Goal: Information Seeking & Learning: Learn about a topic

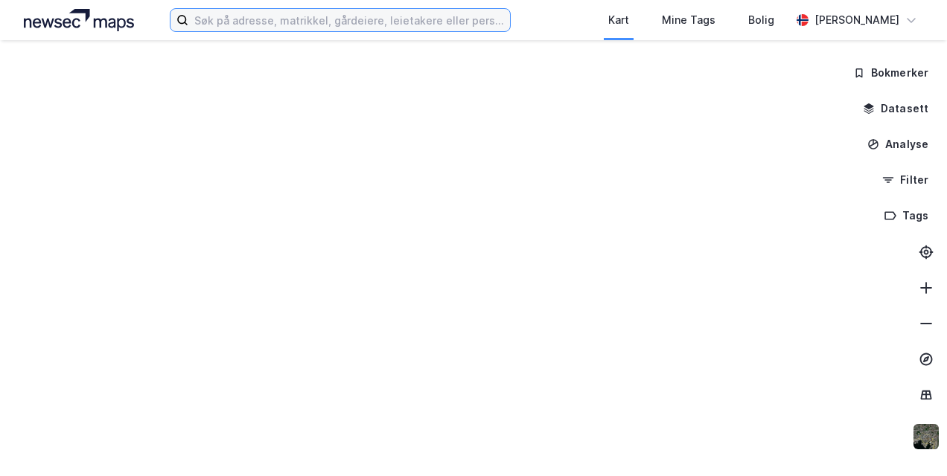
click at [302, 22] on input at bounding box center [348, 20] width 321 height 22
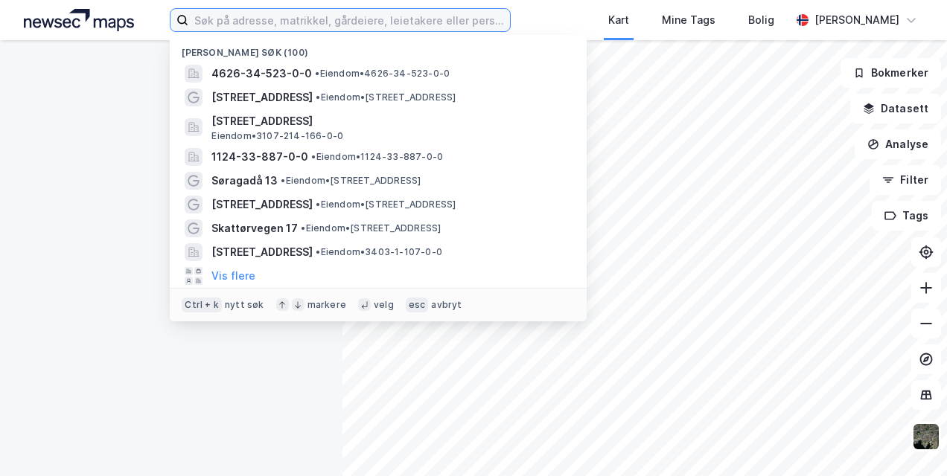
paste input "KLØVNINGSTEN 1 AS"
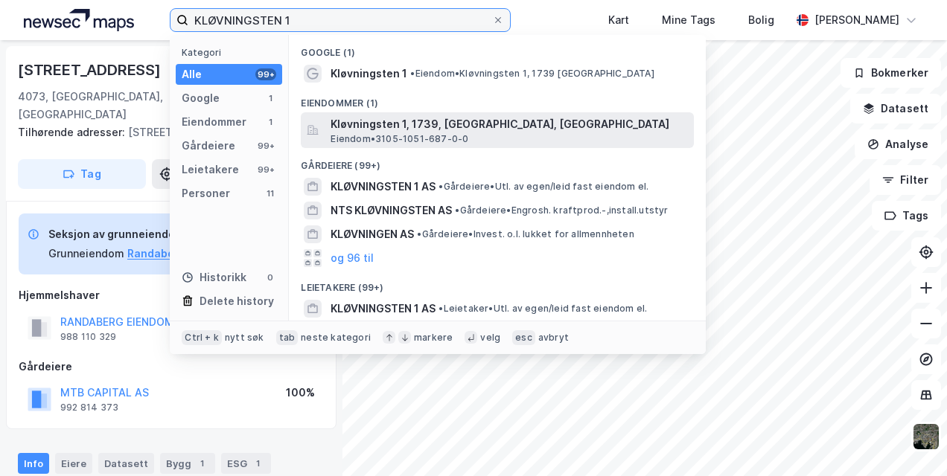
type input "KLØVNINGSTEN 1"
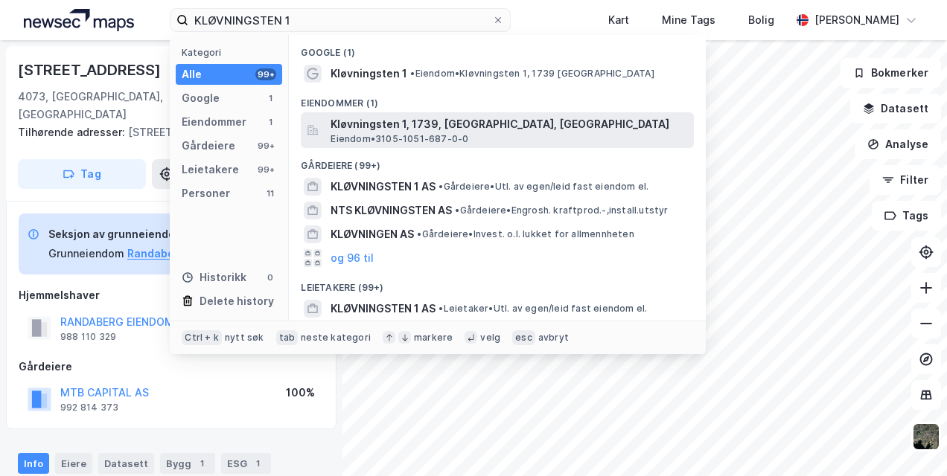
click at [369, 131] on span "Kløvningsten 1, 1739, [GEOGRAPHIC_DATA], [GEOGRAPHIC_DATA]" at bounding box center [508, 124] width 357 height 18
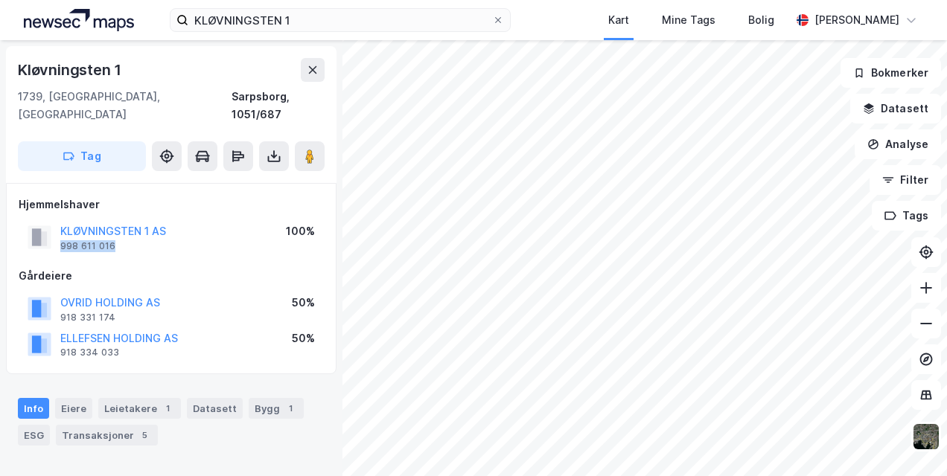
drag, startPoint x: 116, startPoint y: 229, endPoint x: 58, endPoint y: 233, distance: 58.2
click at [58, 233] on div "KLØVNINGSTEN 1 AS 998 611 016" at bounding box center [97, 238] width 138 height 30
drag, startPoint x: 58, startPoint y: 233, endPoint x: 65, endPoint y: 228, distance: 8.7
copy div "998 611 016"
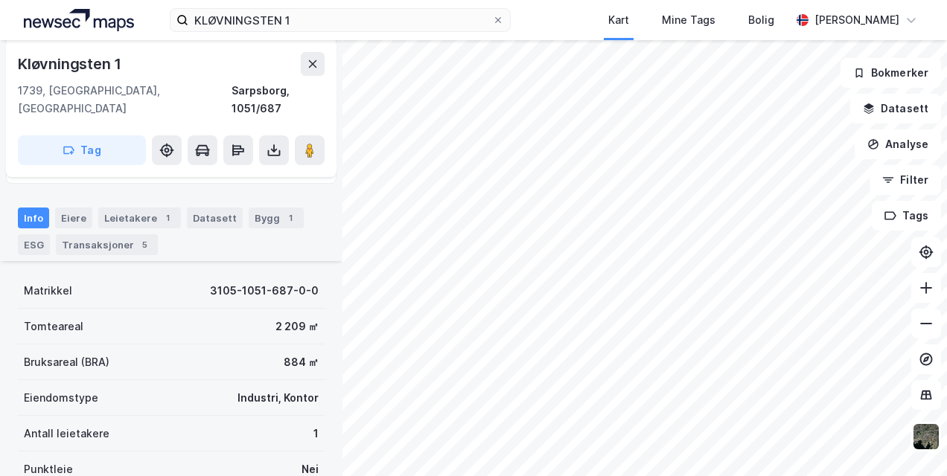
scroll to position [149, 0]
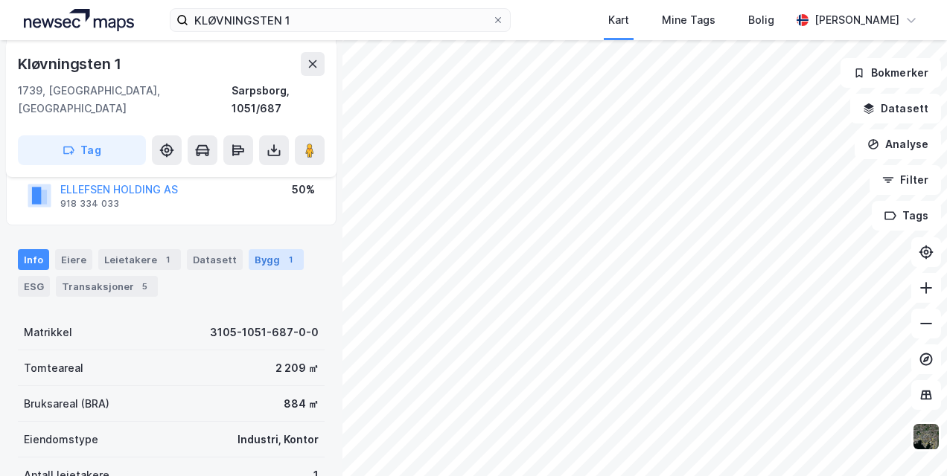
click at [250, 249] on div "Bygg 1" at bounding box center [276, 259] width 55 height 21
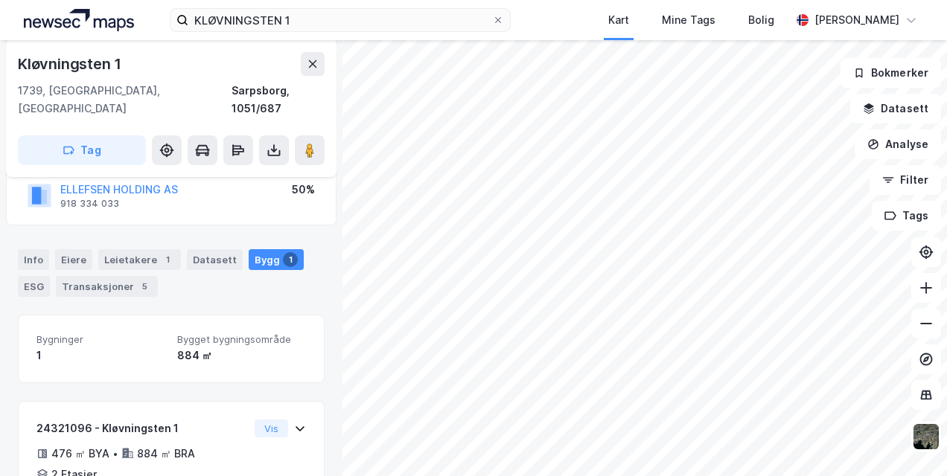
scroll to position [220, 0]
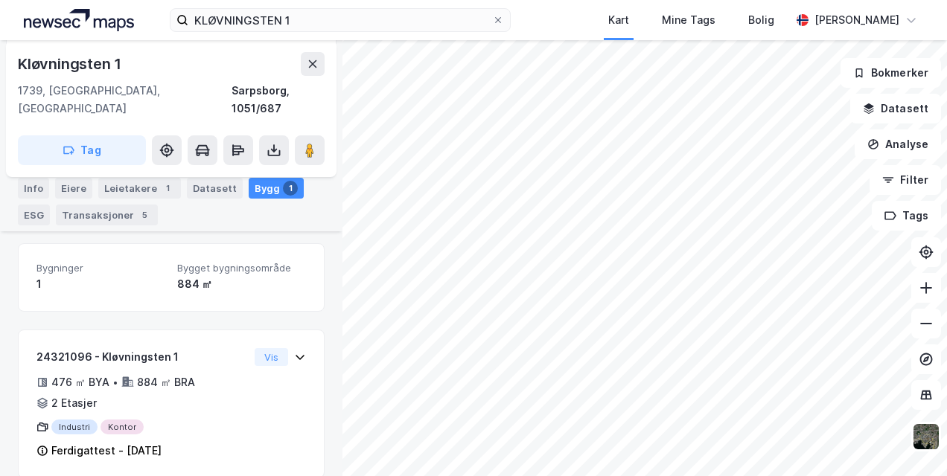
click at [87, 300] on div "Bygninger 1 Bygget bygningsområde 884 ㎡ 24321096 - Kløvningsten 1 476 ㎡ BYA • 8…" at bounding box center [171, 360] width 307 height 234
click at [37, 178] on div "Info" at bounding box center [33, 188] width 31 height 21
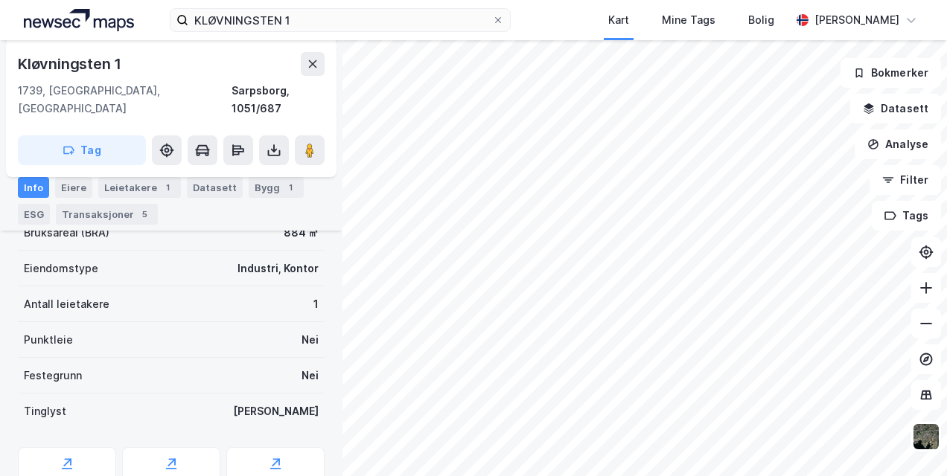
scroll to position [368, 0]
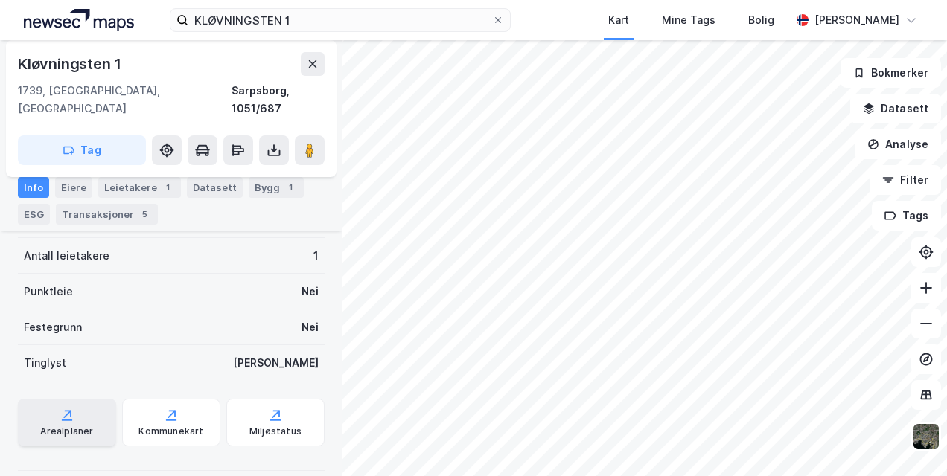
click at [60, 408] on icon at bounding box center [67, 415] width 15 height 15
click at [871, 103] on icon "button" at bounding box center [869, 109] width 12 height 12
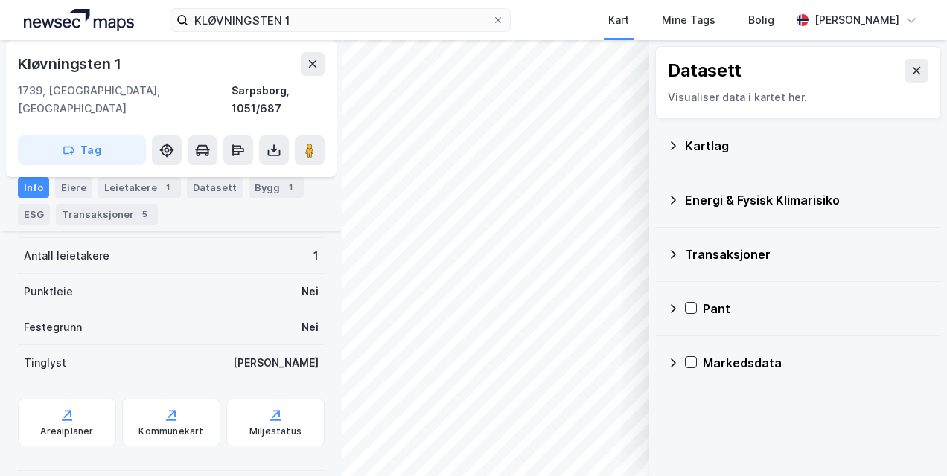
click at [671, 197] on icon at bounding box center [673, 200] width 12 height 12
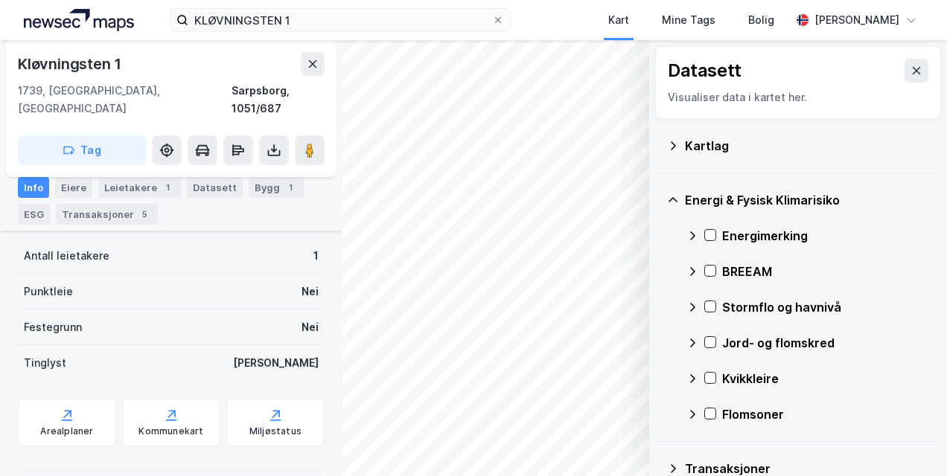
scroll to position [132, 0]
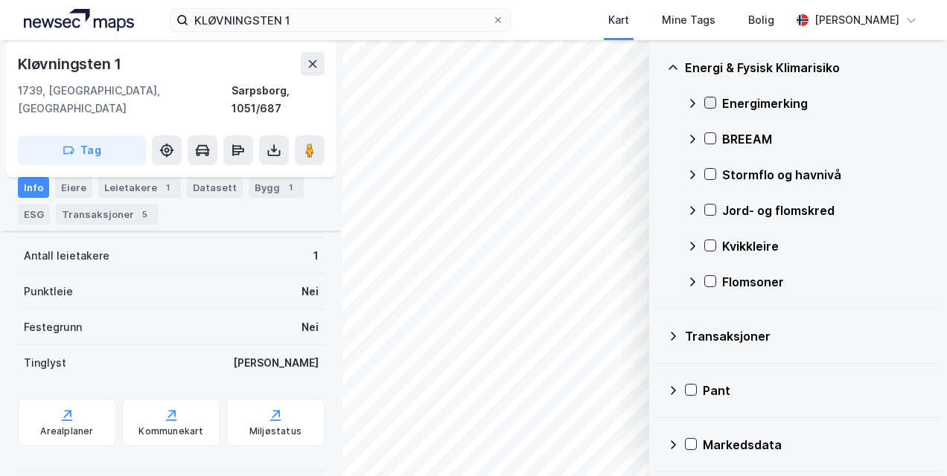
click at [713, 97] on icon at bounding box center [710, 102] width 10 height 10
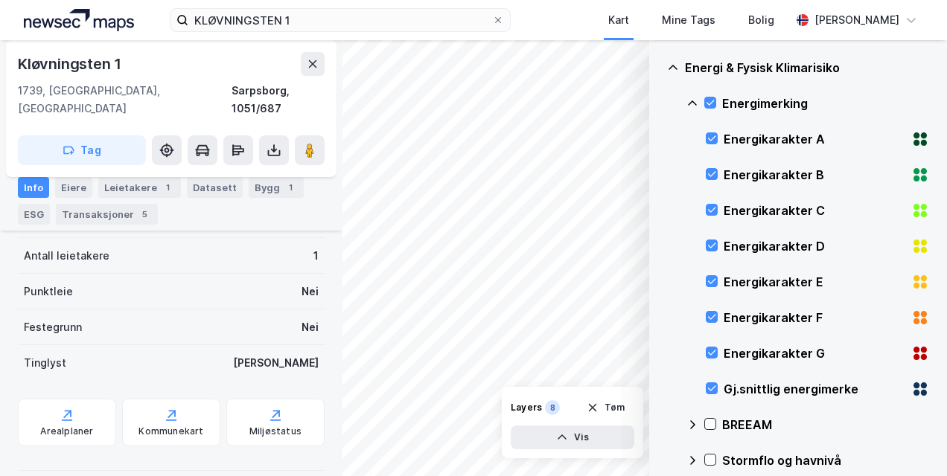
click at [688, 101] on icon at bounding box center [692, 103] width 12 height 12
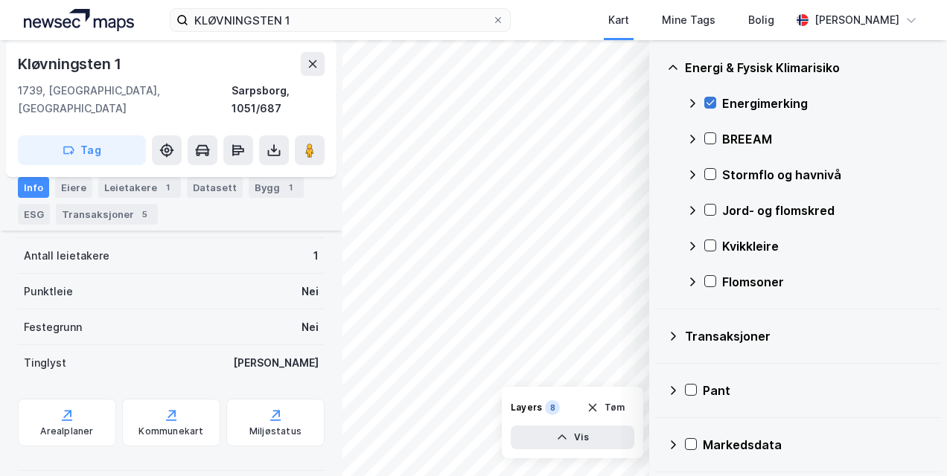
click at [707, 102] on icon at bounding box center [710, 102] width 8 height 5
click at [711, 174] on icon at bounding box center [710, 174] width 8 height 5
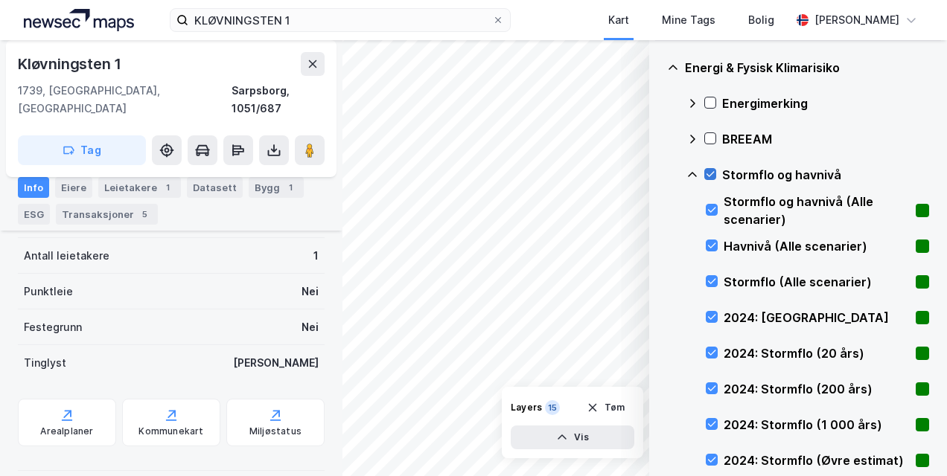
click at [711, 174] on icon at bounding box center [710, 174] width 8 height 5
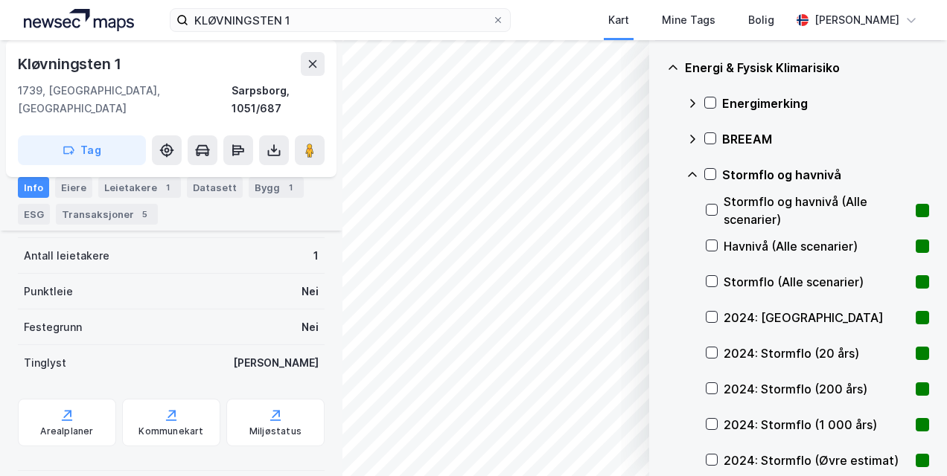
click at [694, 172] on icon at bounding box center [692, 174] width 9 height 4
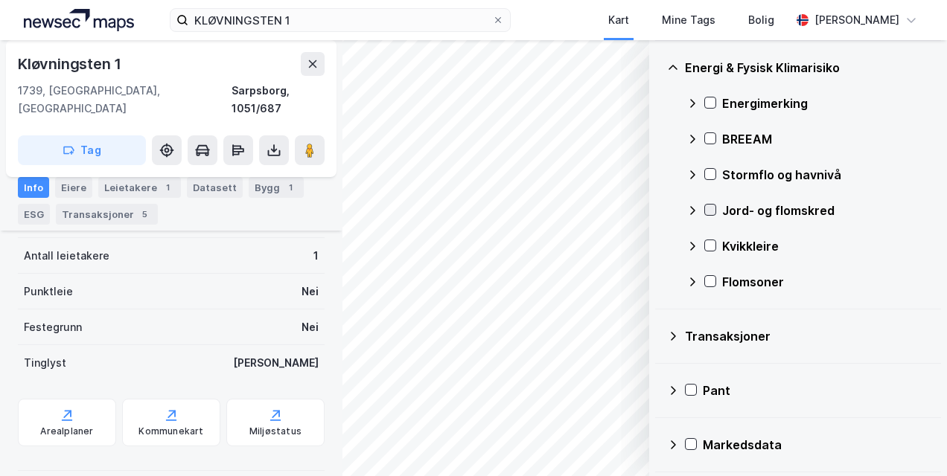
click at [708, 205] on icon at bounding box center [710, 210] width 10 height 10
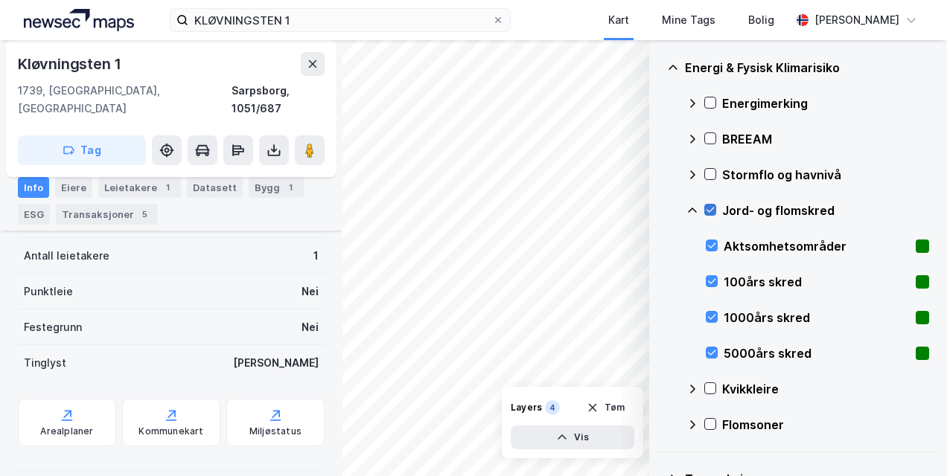
click at [706, 205] on icon at bounding box center [710, 210] width 10 height 10
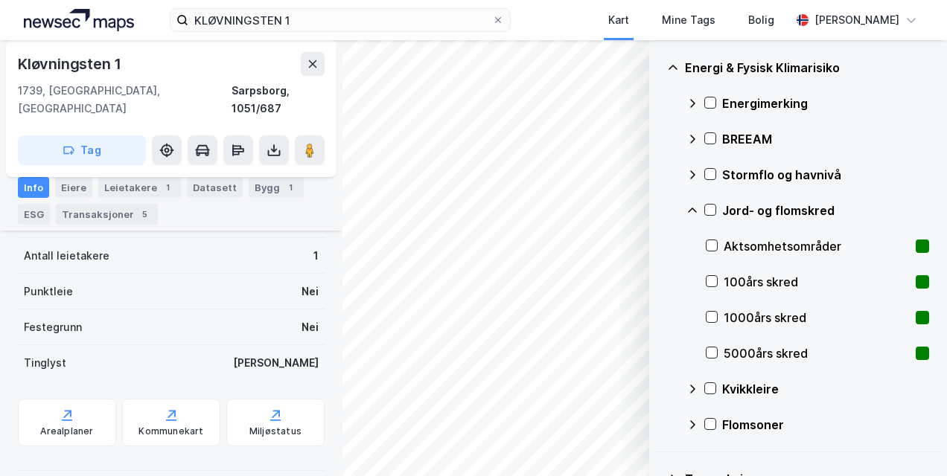
click at [696, 205] on icon at bounding box center [692, 211] width 12 height 12
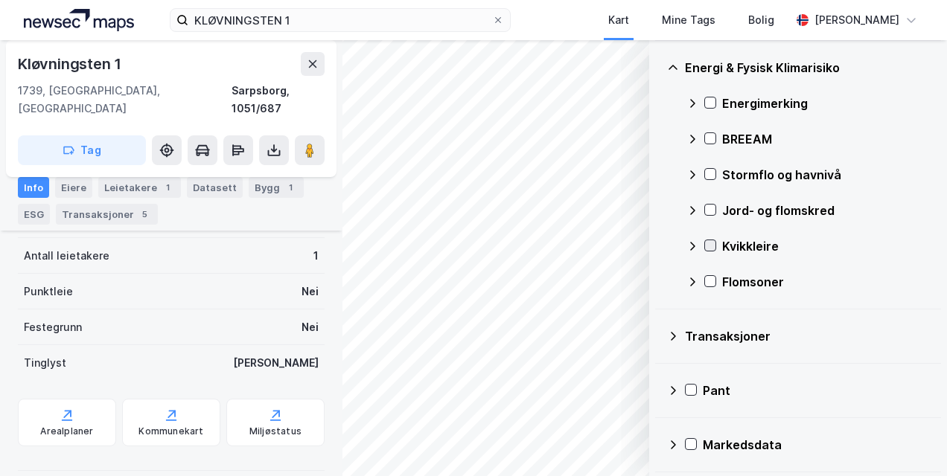
click at [710, 249] on icon at bounding box center [710, 245] width 10 height 10
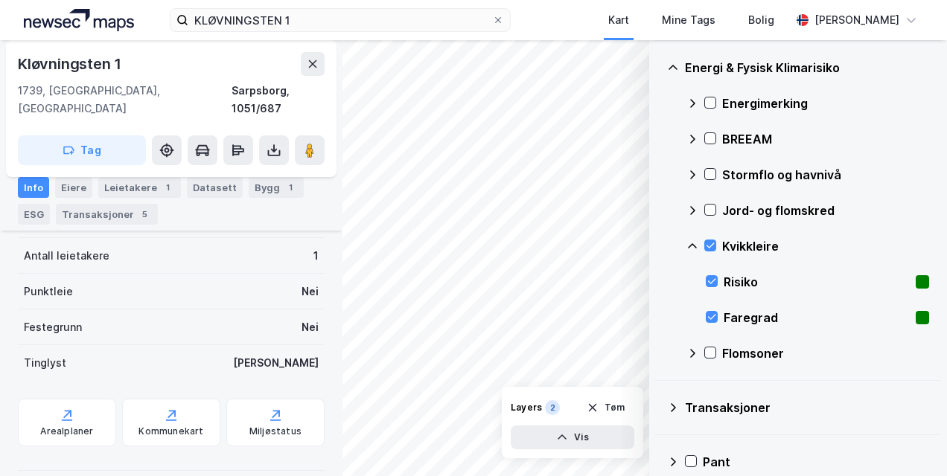
click at [694, 244] on icon at bounding box center [692, 245] width 9 height 5
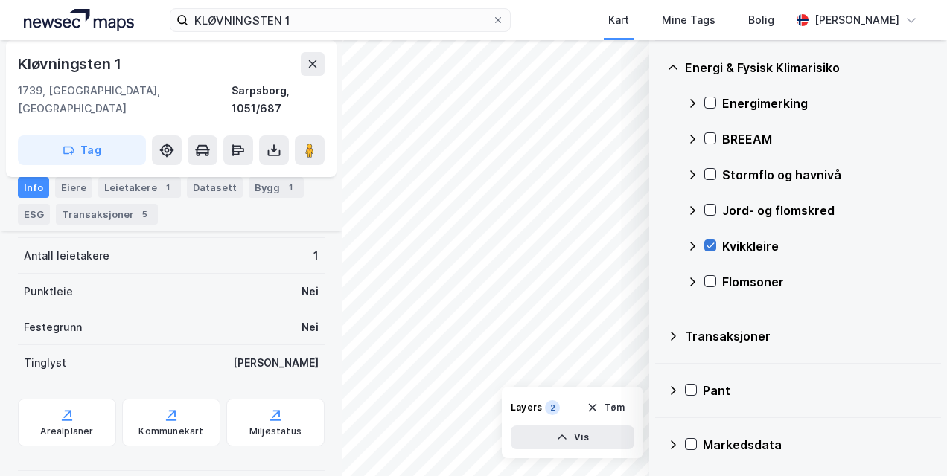
click at [714, 242] on icon at bounding box center [710, 245] width 10 height 10
click at [713, 283] on icon at bounding box center [710, 281] width 10 height 10
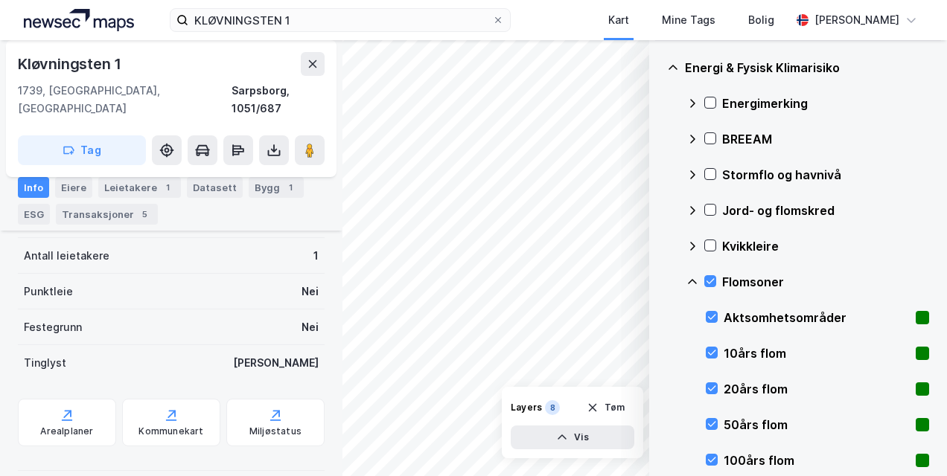
click at [692, 280] on icon at bounding box center [692, 282] width 12 height 12
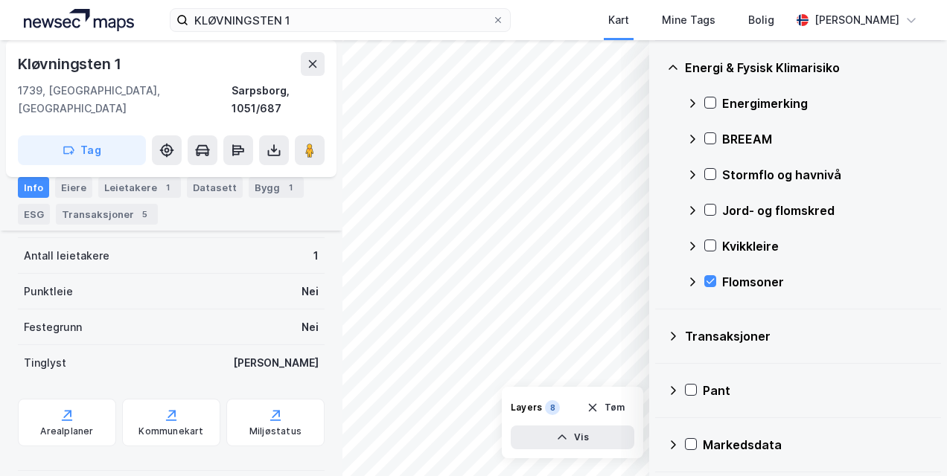
click at [717, 279] on div "Flomsoner" at bounding box center [807, 282] width 243 height 36
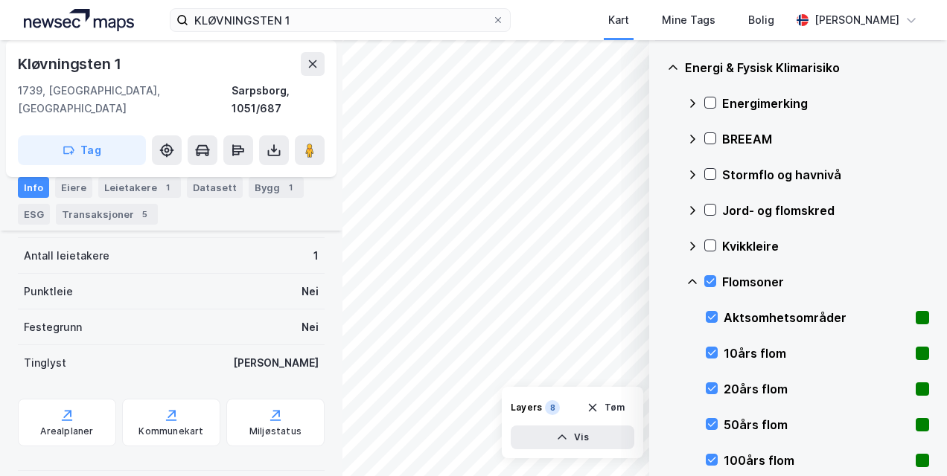
click at [695, 279] on icon at bounding box center [692, 282] width 12 height 12
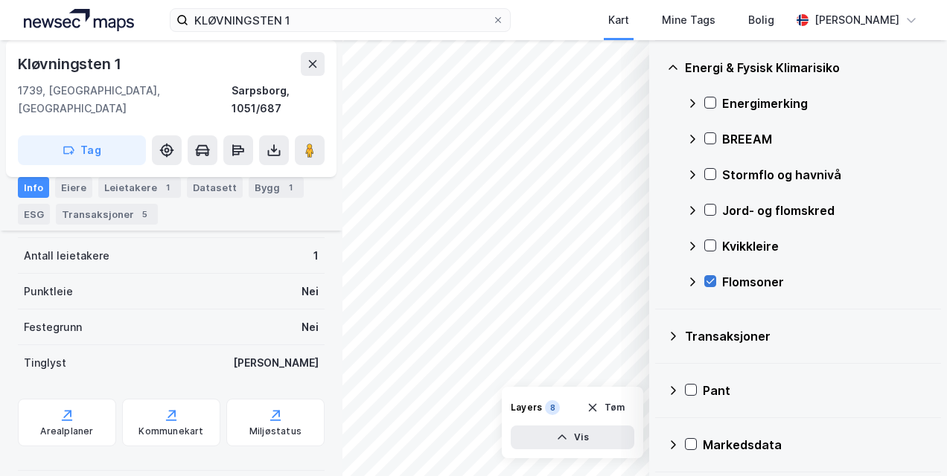
click at [707, 279] on icon at bounding box center [710, 281] width 10 height 10
click at [671, 64] on icon at bounding box center [673, 68] width 12 height 12
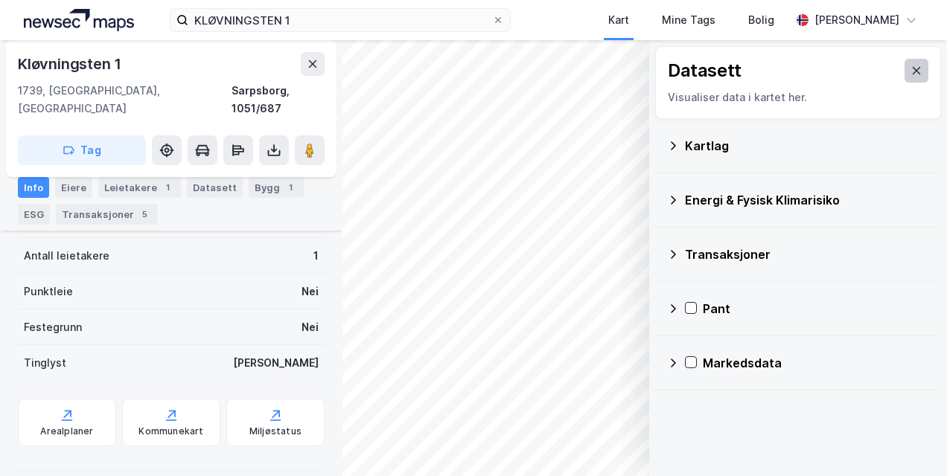
click at [913, 71] on button at bounding box center [916, 71] width 24 height 24
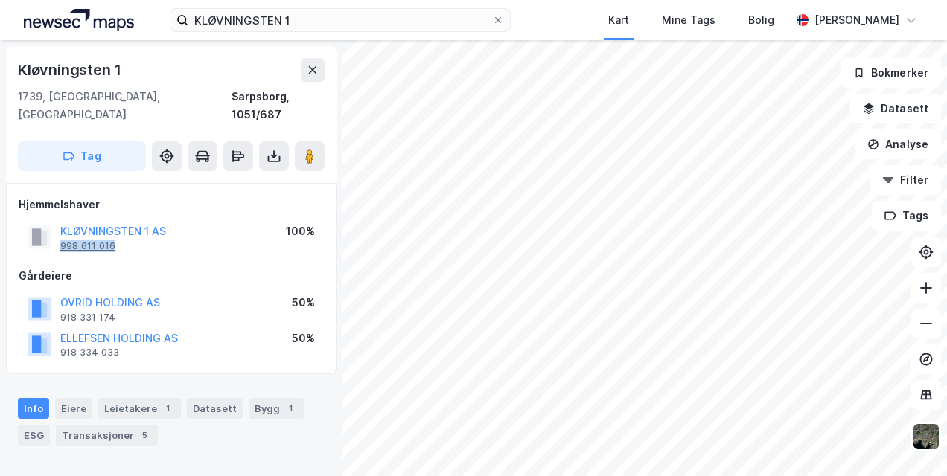
drag, startPoint x: 139, startPoint y: 231, endPoint x: 60, endPoint y: 225, distance: 79.1
click at [60, 225] on div "KLØVNINGSTEN 1 AS 998 611 016" at bounding box center [113, 238] width 106 height 30
copy div "998 611 016"
